Goal: Book appointment/travel/reservation

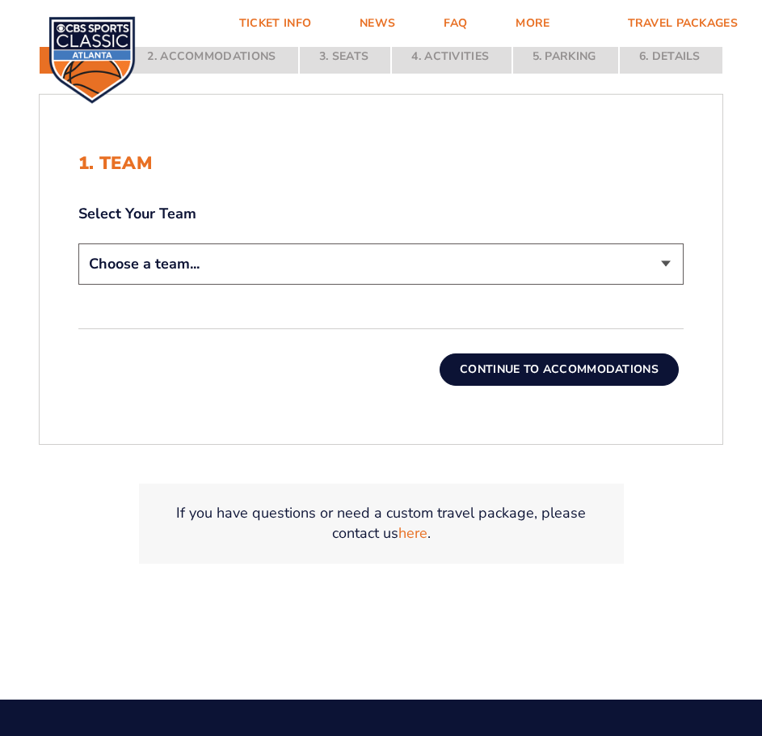
click at [528, 259] on select "Choose a team... [US_STATE] Wildcats [US_STATE] State Buckeyes [US_STATE] Tar H…" at bounding box center [380, 263] width 605 height 41
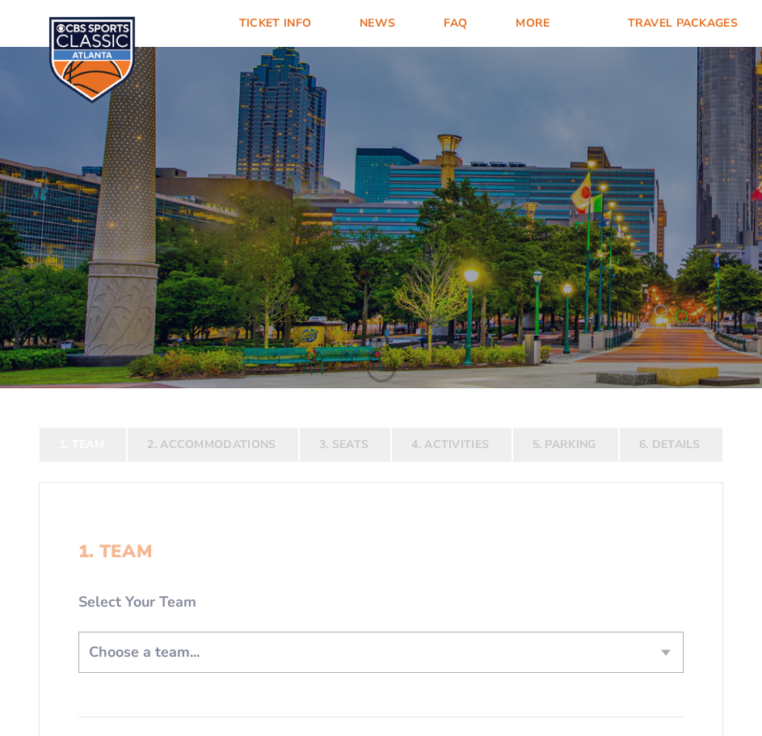
select select "12956"
click at [78, 672] on select "Choose a team... [US_STATE] Wildcats [US_STATE] State Buckeyes [US_STATE] Tar H…" at bounding box center [380, 651] width 605 height 41
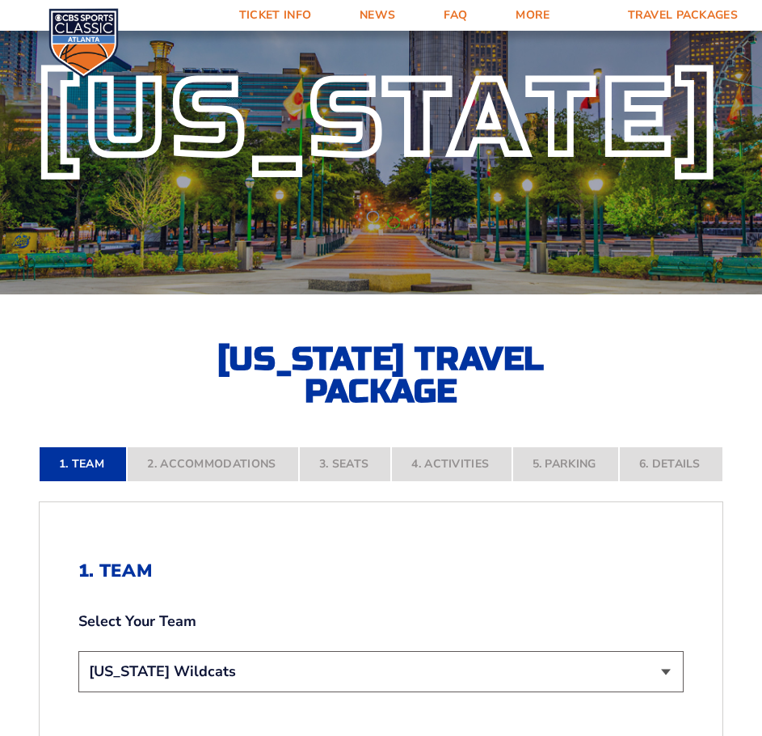
scroll to position [323, 0]
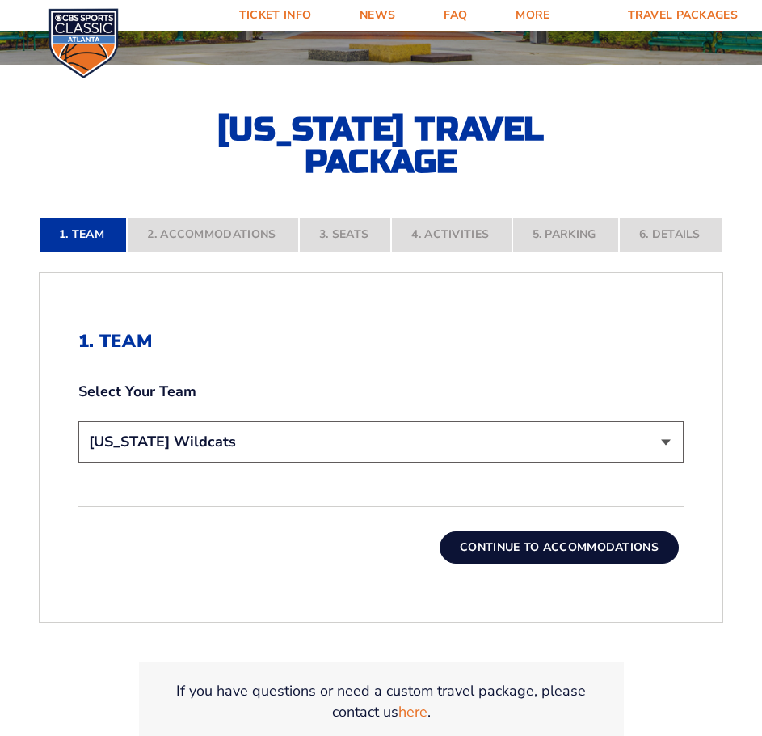
click at [583, 553] on button "Continue To Accommodations" at bounding box center [559, 547] width 239 height 32
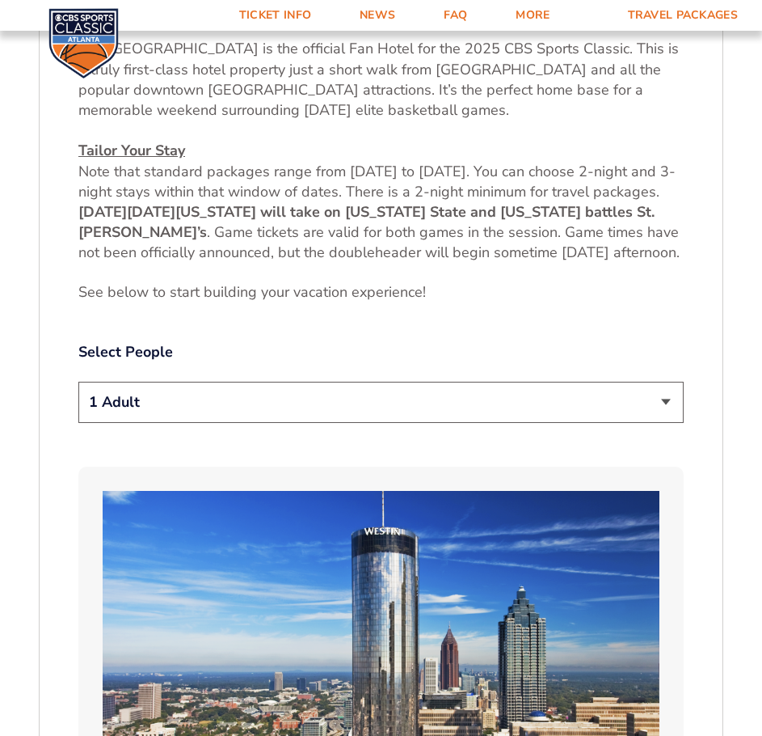
scroll to position [913, 0]
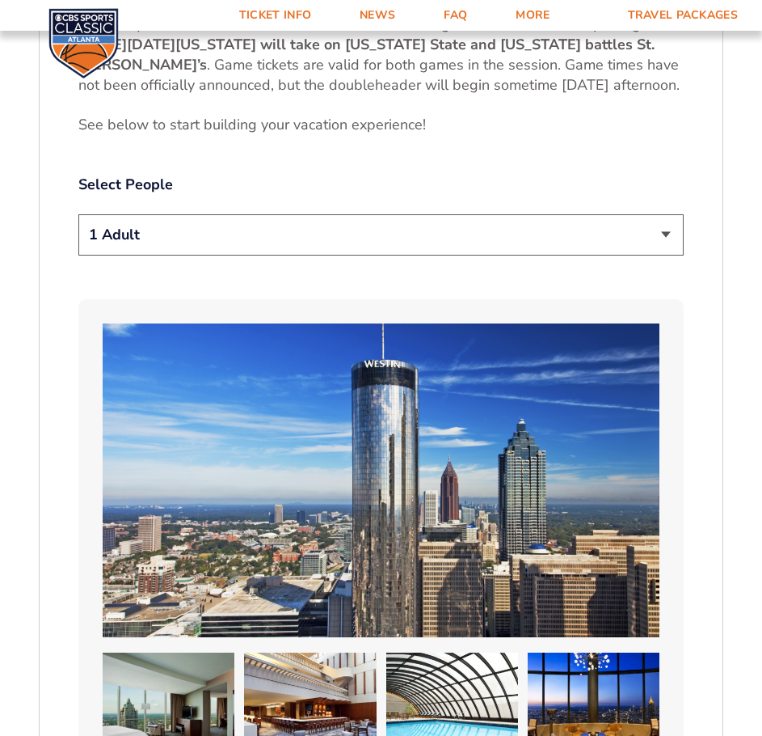
drag, startPoint x: 620, startPoint y: 283, endPoint x: 608, endPoint y: 251, distance: 34.5
click at [608, 251] on select "1 Adult 2 Adults 3 Adults 4 Adults 2 Adults + 1 Child 2 Adults + 2 Children 2 A…" at bounding box center [380, 234] width 605 height 41
select select "2 Adults"
click at [78, 234] on select "1 Adult 2 Adults 3 Adults 4 Adults 2 Adults + 1 Child 2 Adults + 2 Children 2 A…" at bounding box center [380, 234] width 605 height 41
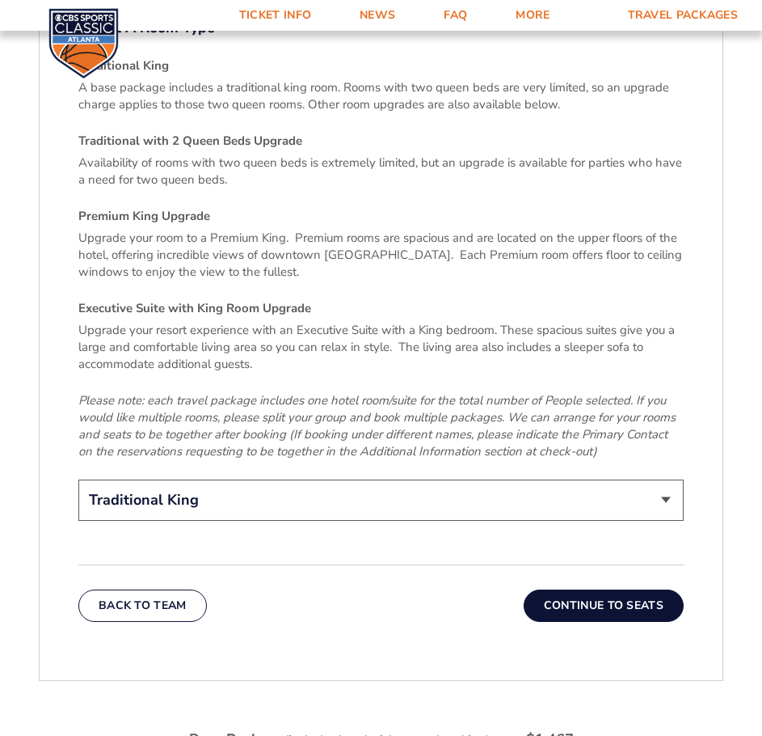
scroll to position [2496, 0]
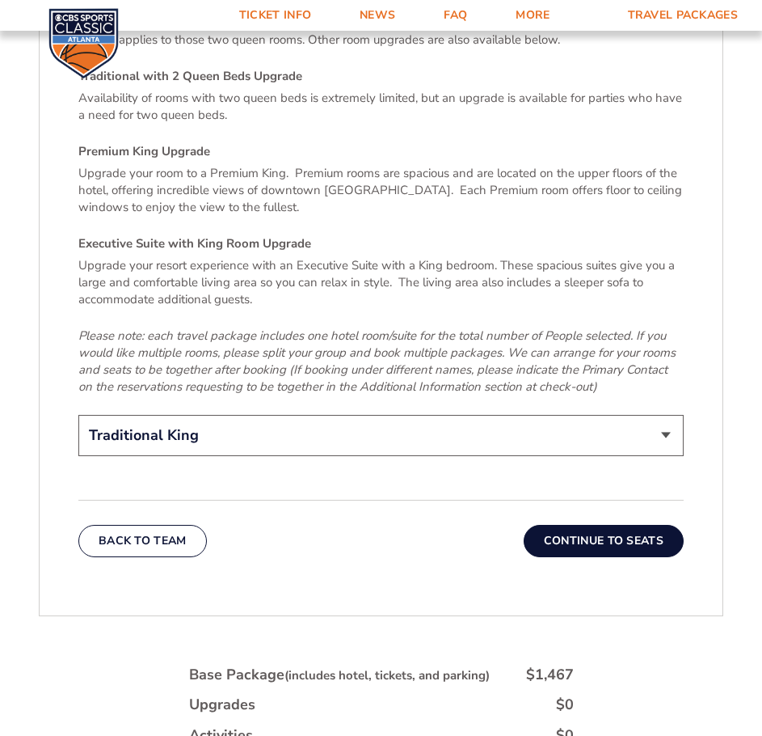
click at [656, 415] on select "Traditional King Traditional with 2 Queen Beds Upgrade (+$45 per night) Premium…" at bounding box center [380, 435] width 605 height 41
select select "Traditional with 2 Queen Beds Upgrade"
click at [78, 415] on select "Traditional King Traditional with 2 Queen Beds Upgrade (+$45 per night) Premium…" at bounding box center [380, 435] width 605 height 41
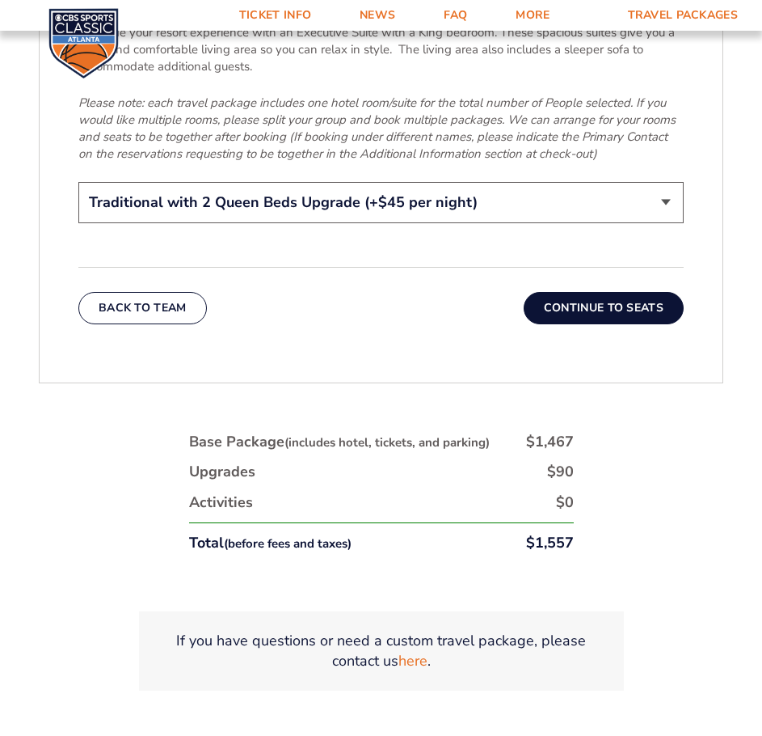
scroll to position [2738, 0]
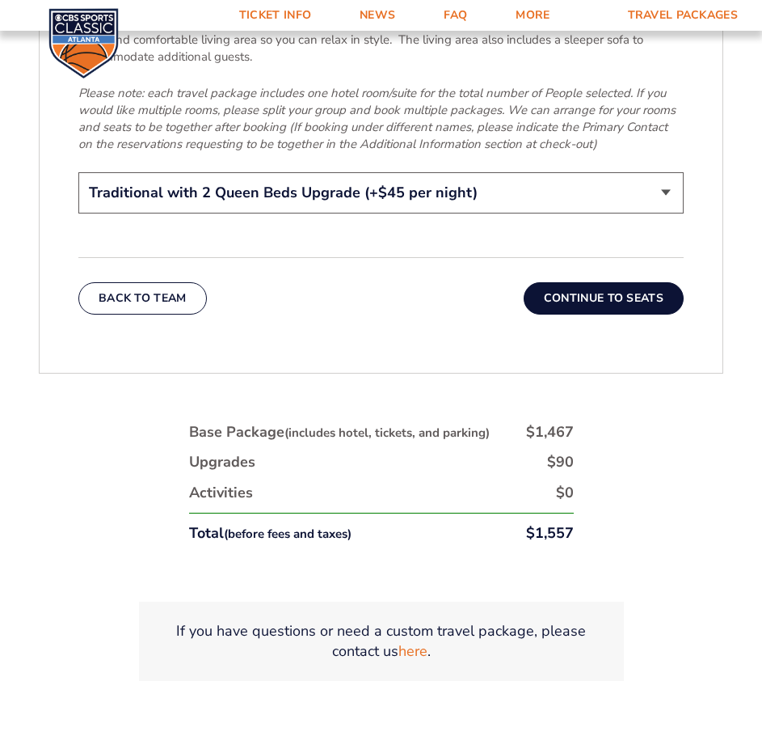
click at [635, 286] on button "Continue To Seats" at bounding box center [604, 298] width 160 height 32
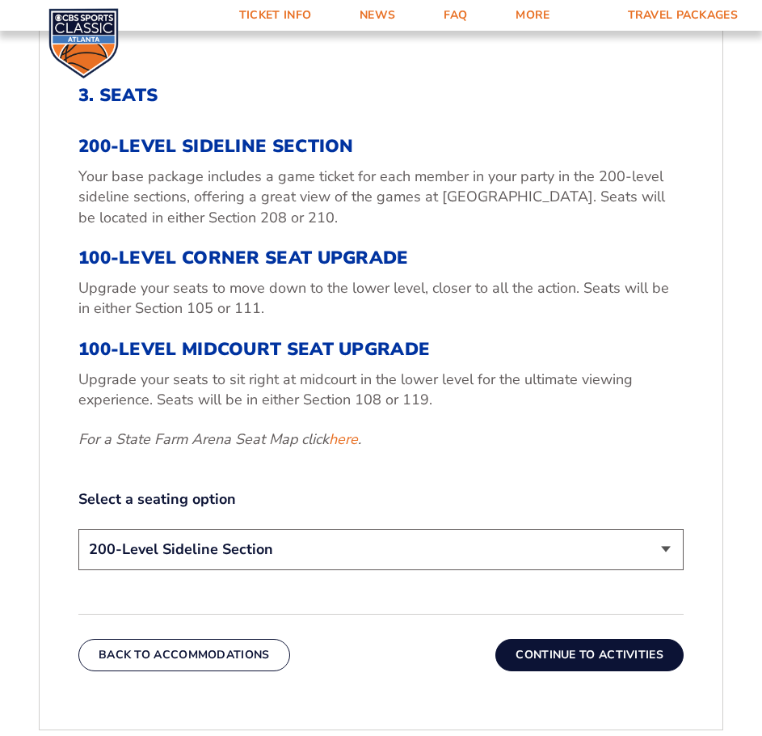
scroll to position [671, 0]
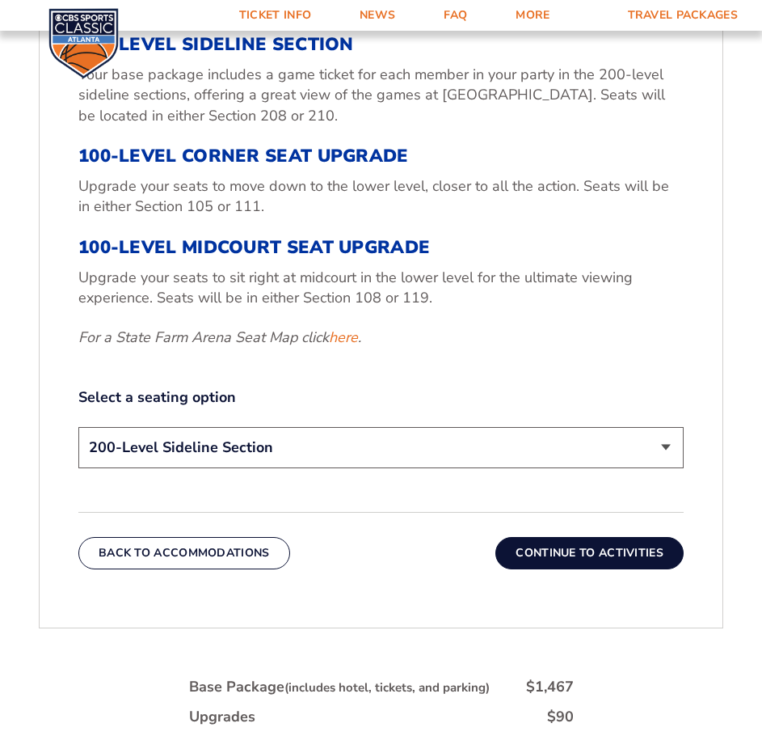
click at [563, 466] on select "200-Level Sideline Section 100-Level Corner Seat Upgrade (+$120 per person) 100…" at bounding box center [380, 447] width 605 height 41
select select "100-Level Midcourt Seat Upgrade"
click at [78, 427] on select "200-Level Sideline Section 100-Level Corner Seat Upgrade (+$120 per person) 100…" at bounding box center [380, 447] width 605 height 41
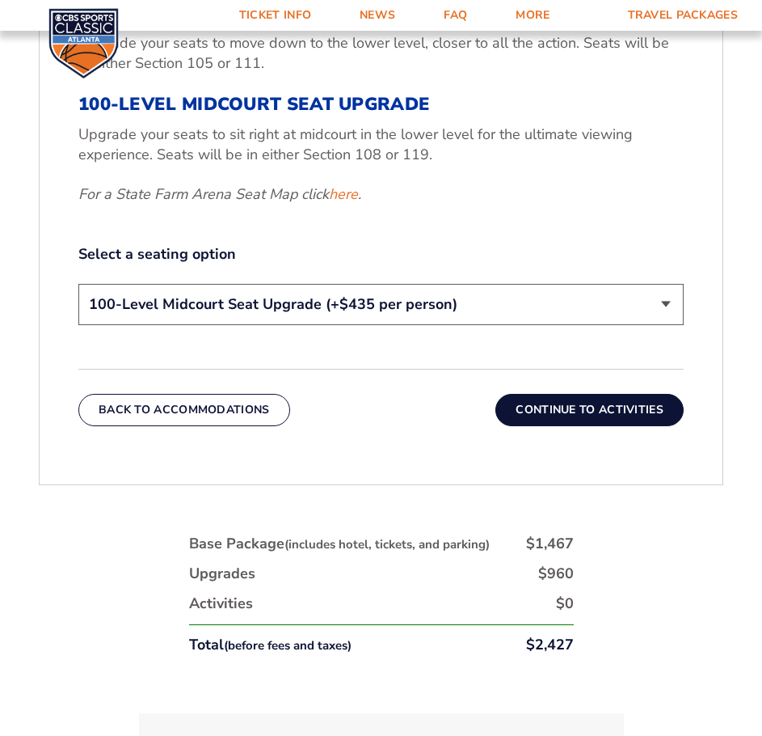
scroll to position [913, 0]
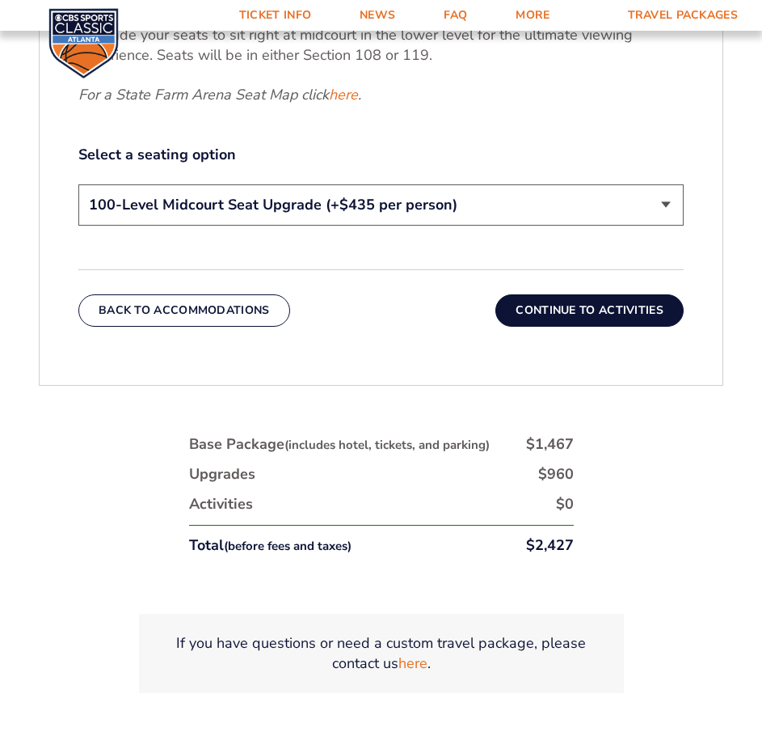
click at [638, 315] on button "Continue To Activities" at bounding box center [589, 310] width 188 height 32
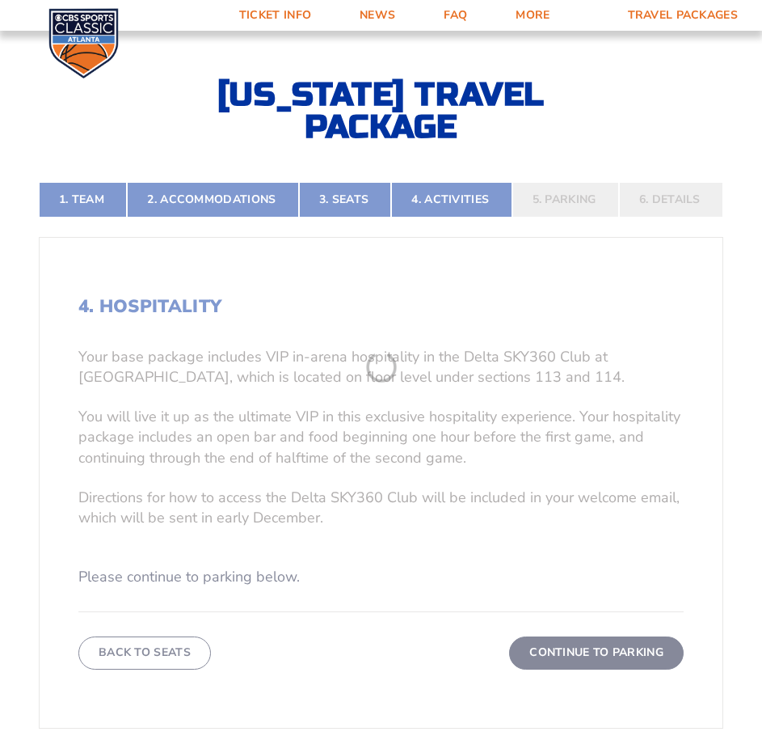
scroll to position [348, 0]
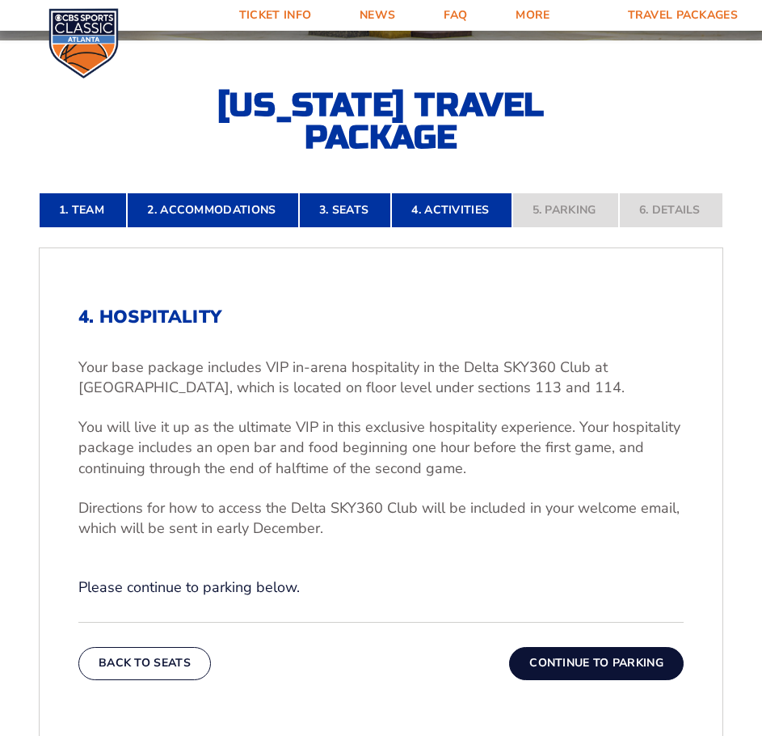
click at [632, 668] on button "Continue To Parking" at bounding box center [596, 663] width 175 height 32
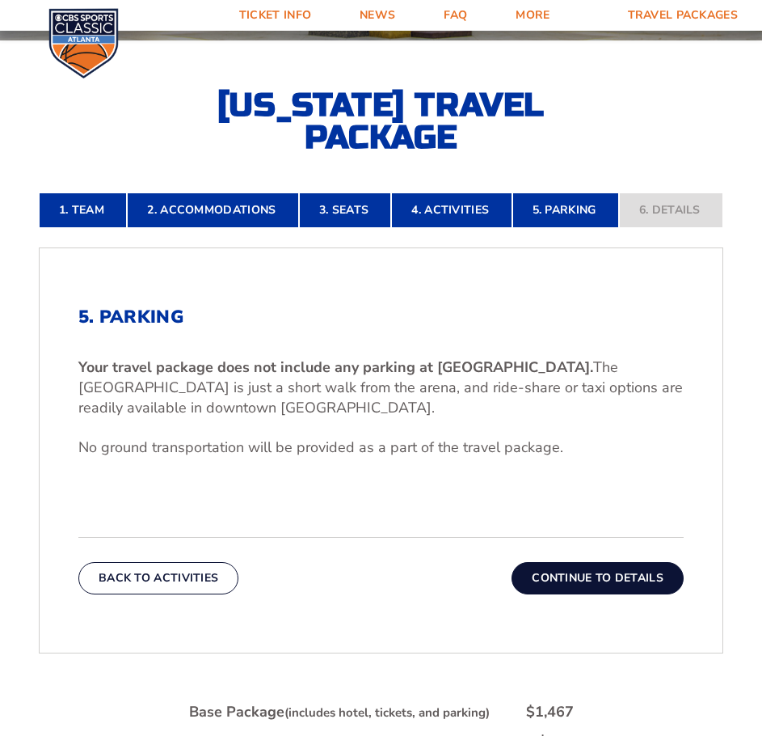
click at [653, 586] on button "Continue To Details" at bounding box center [598, 578] width 172 height 32
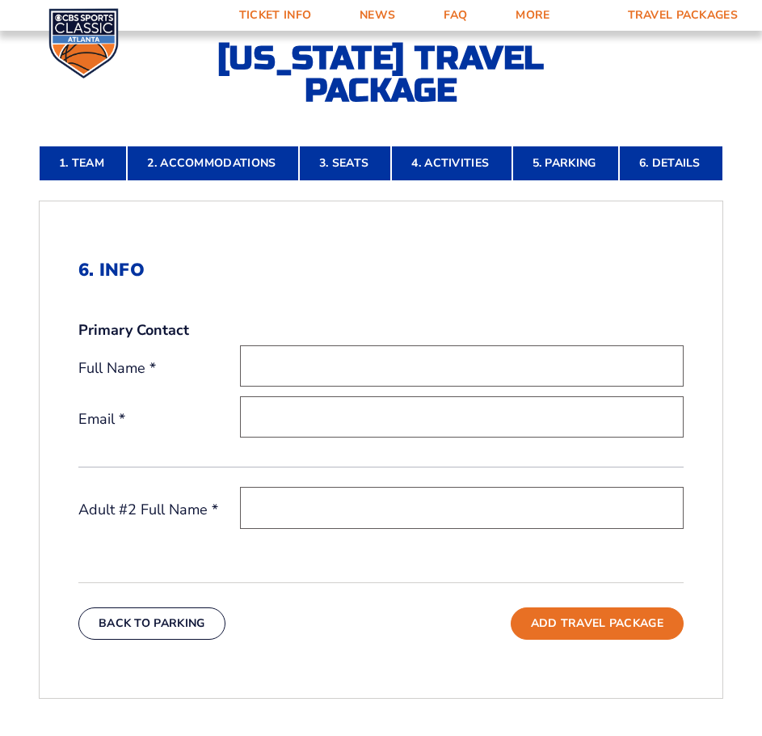
scroll to position [407, 0]
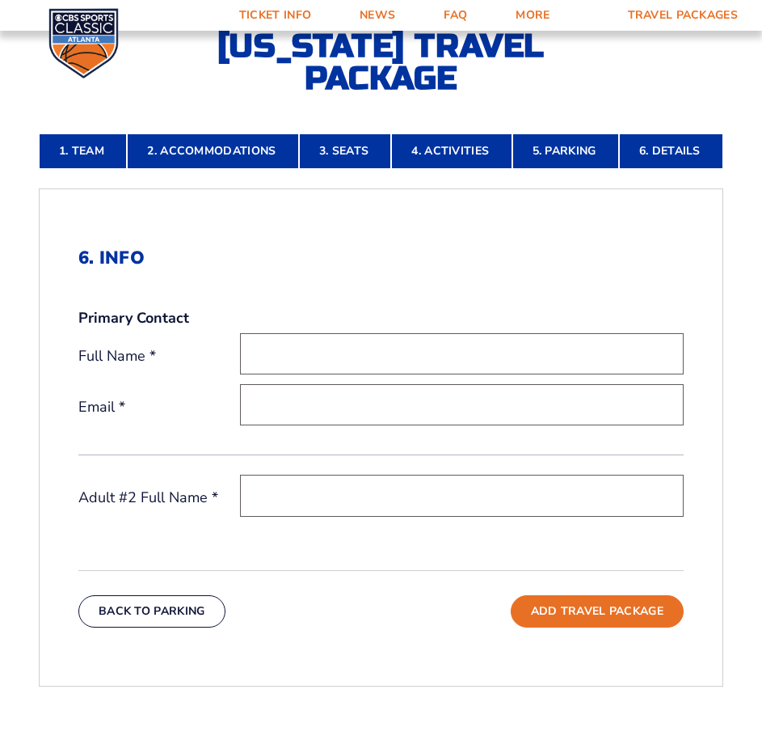
click at [577, 356] on input "text" at bounding box center [462, 353] width 444 height 41
click at [681, 287] on div "6. Info Primary Contact Full Name * Email * Adult #2 Full Name *" at bounding box center [380, 395] width 605 height 297
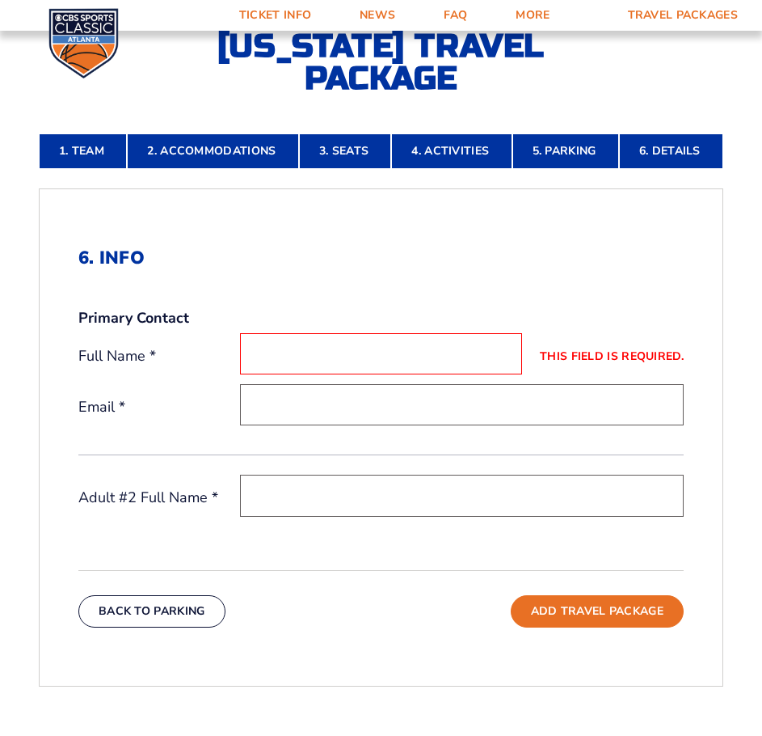
click at [725, 323] on div "1. Team 2. Accommodations 3. Seats 4. Activities 5. Parking 6. Details 1. Team …" at bounding box center [381, 583] width 762 height 976
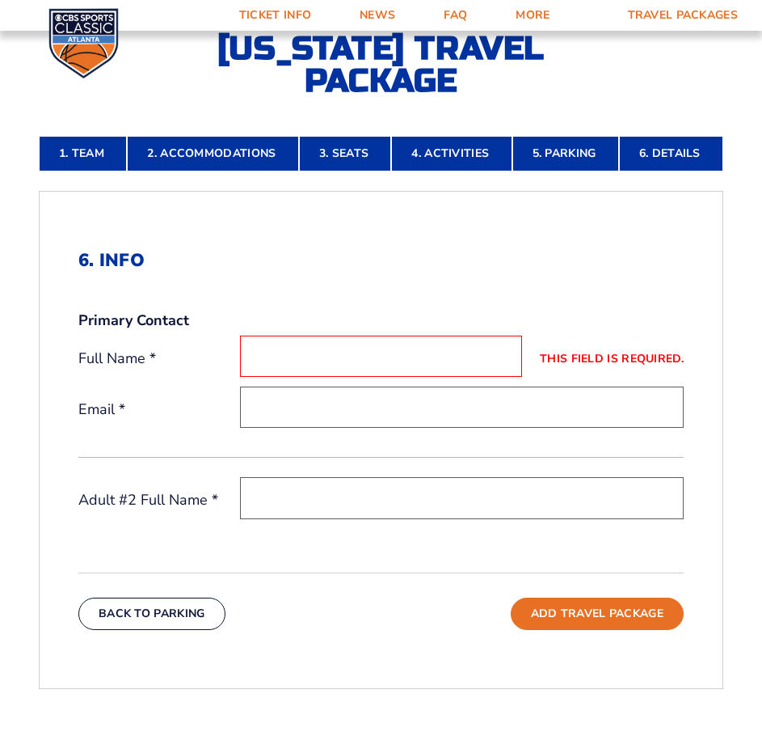
scroll to position [370, 0]
